Goal: Task Accomplishment & Management: Manage account settings

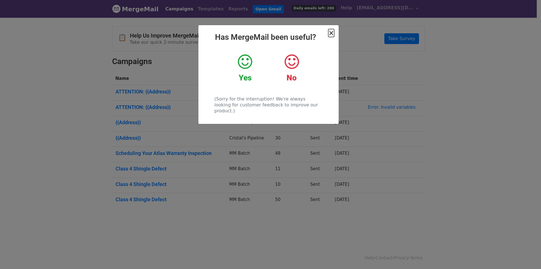
click at [331, 33] on span "×" at bounding box center [331, 33] width 6 height 8
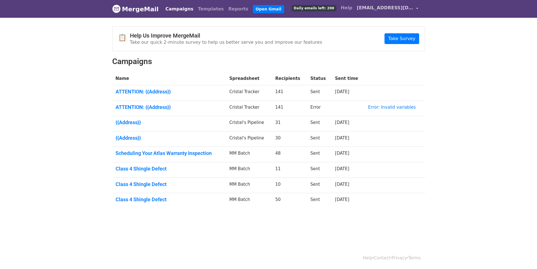
click at [395, 8] on span "[EMAIL_ADDRESS][DOMAIN_NAME]" at bounding box center [385, 8] width 56 height 7
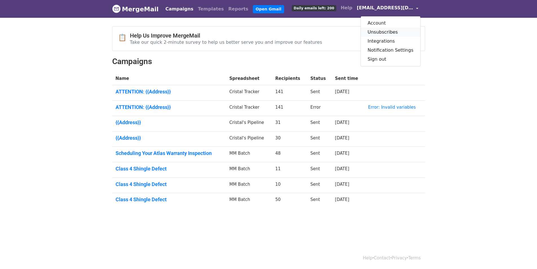
click at [381, 32] on link "Unsubscribes" at bounding box center [390, 32] width 59 height 9
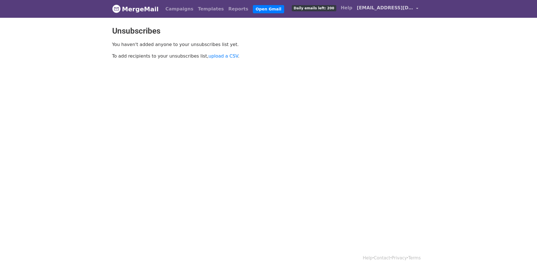
click at [395, 8] on span "[EMAIL_ADDRESS][DOMAIN_NAME]" at bounding box center [385, 8] width 56 height 7
click at [386, 23] on link "Account" at bounding box center [390, 23] width 59 height 9
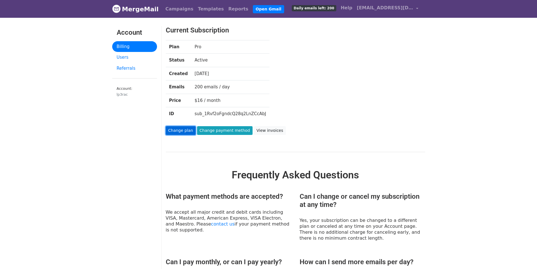
click at [180, 130] on link "Change plan" at bounding box center [181, 130] width 30 height 9
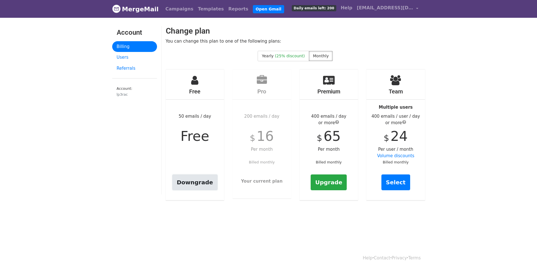
click at [185, 182] on link "Downgrade" at bounding box center [194, 182] width 45 height 16
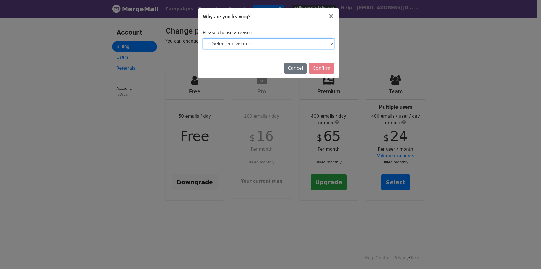
click at [290, 46] on select "-- Select a reason -- I don't send enough emails It's too expensive I had a tec…" at bounding box center [268, 43] width 131 height 11
select select "I don't send enough emails"
click at [203, 38] on select "-- Select a reason -- I don't send enough emails It's too expensive I had a tec…" at bounding box center [268, 43] width 131 height 11
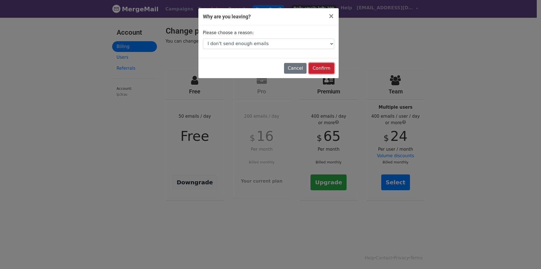
click at [318, 67] on input "Confirm" at bounding box center [321, 68] width 25 height 11
